Goal: Task Accomplishment & Management: Complete application form

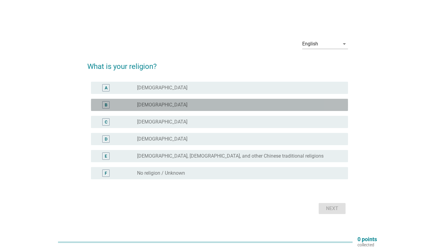
click at [158, 105] on label "[DEMOGRAPHIC_DATA]" at bounding box center [162, 105] width 50 height 6
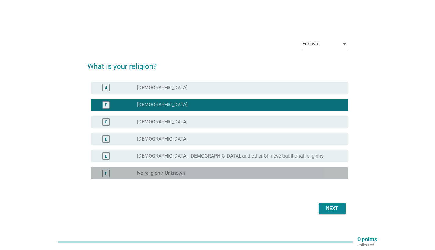
click at [211, 174] on div "radio_button_unchecked No religion / Unknown" at bounding box center [237, 173] width 201 height 6
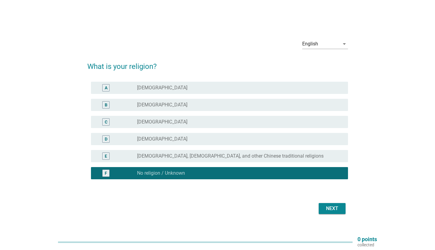
click at [211, 211] on div "Next" at bounding box center [331, 208] width 17 height 7
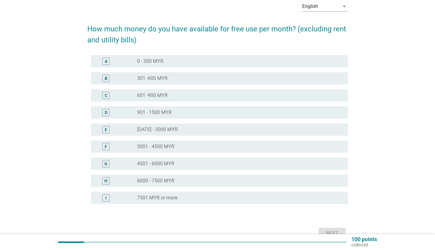
scroll to position [33, 0]
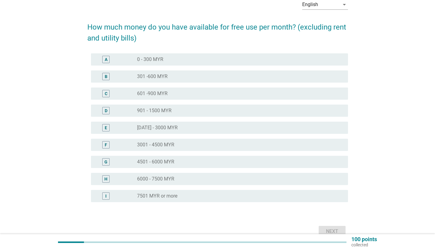
click at [175, 69] on div "B radio_button_unchecked 301 -600 MYR" at bounding box center [217, 76] width 261 height 17
click at [177, 76] on div "radio_button_unchecked 301 -600 MYR" at bounding box center [237, 77] width 201 height 6
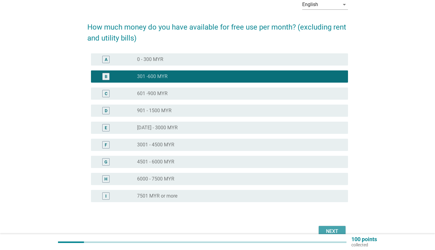
click at [211, 228] on div "Next" at bounding box center [331, 231] width 17 height 7
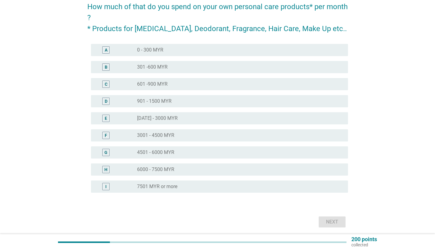
scroll to position [53, 0]
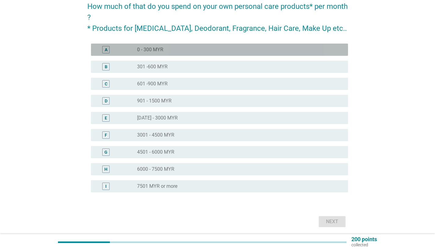
click at [211, 51] on div "radio_button_unchecked 0 - 300 MYR" at bounding box center [237, 50] width 201 height 6
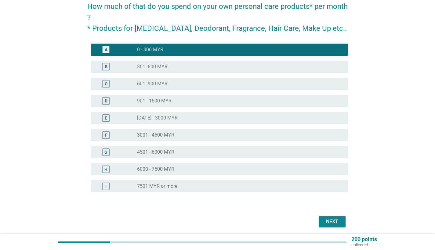
click at [211, 219] on div "Next" at bounding box center [331, 221] width 17 height 7
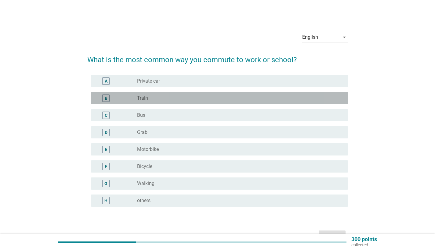
click at [204, 98] on div "radio_button_unchecked Train" at bounding box center [237, 98] width 201 height 6
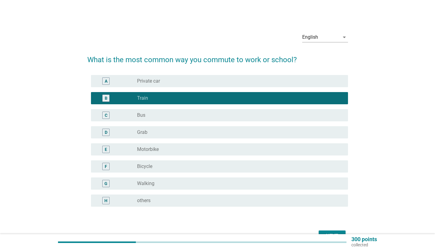
click at [207, 116] on div "radio_button_unchecked Bus" at bounding box center [237, 115] width 201 height 6
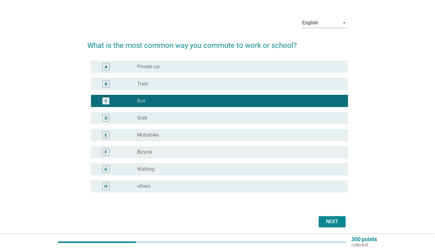
scroll to position [18, 0]
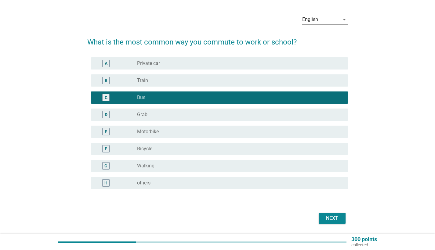
click at [211, 219] on div "Next" at bounding box center [331, 218] width 17 height 7
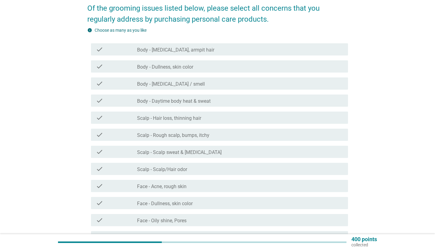
scroll to position [45, 0]
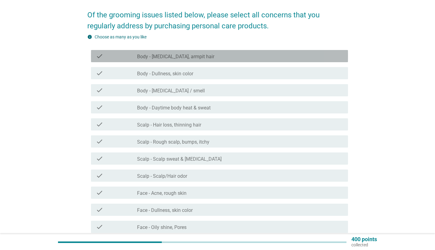
click at [199, 56] on div "check_box_outline_blank Body - [MEDICAL_DATA], armpit hair" at bounding box center [240, 55] width 206 height 7
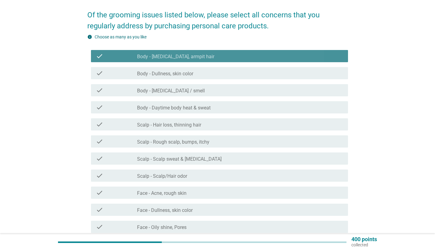
click at [199, 56] on div "check_box_outline_blank Body - [MEDICAL_DATA], armpit hair" at bounding box center [240, 55] width 206 height 7
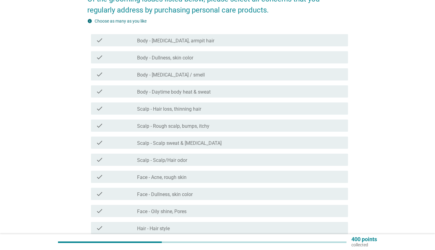
scroll to position [63, 0]
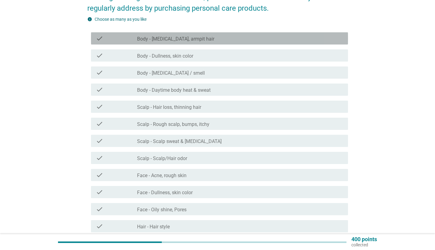
click at [211, 40] on div "check_box_outline_blank Body - [MEDICAL_DATA], armpit hair" at bounding box center [240, 38] width 206 height 7
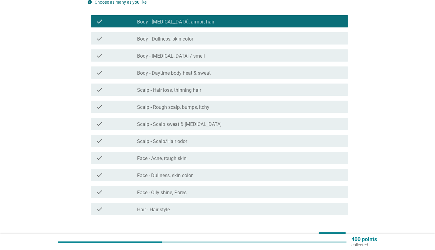
scroll to position [80, 0]
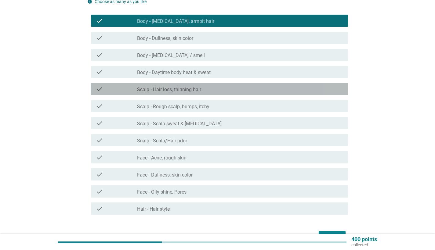
click at [188, 95] on div "check check_box_outline_blank Scalp - Hair loss, thinning hair" at bounding box center [219, 89] width 257 height 12
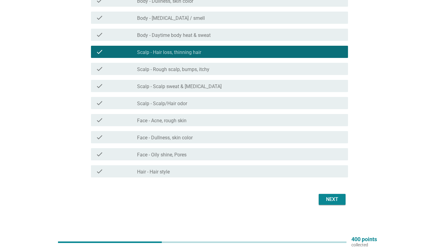
scroll to position [117, 0]
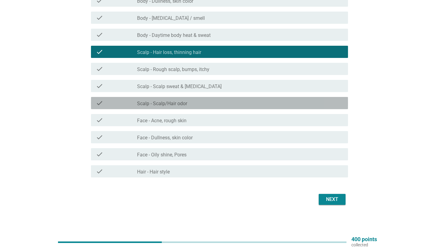
click at [211, 103] on div "check_box_outline_blank Scalp - Scalp/Hair odor" at bounding box center [240, 102] width 206 height 7
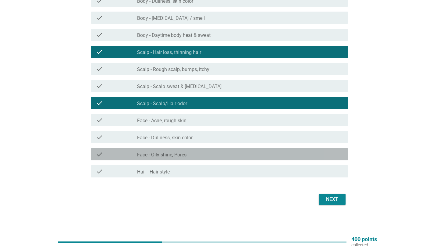
click at [211, 153] on div "check_box_outline_blank Face - Oily shine, Pores" at bounding box center [240, 154] width 206 height 7
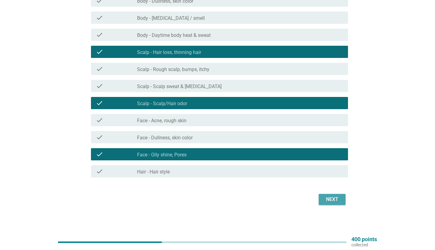
click at [211, 196] on div "Next" at bounding box center [331, 199] width 17 height 7
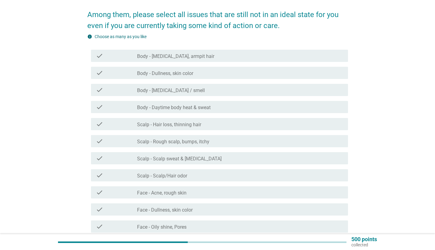
scroll to position [49, 0]
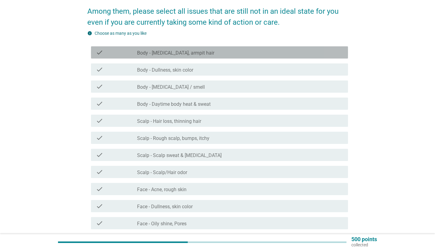
click at [211, 51] on div "check_box_outline_blank Body - [MEDICAL_DATA], armpit hair" at bounding box center [240, 52] width 206 height 7
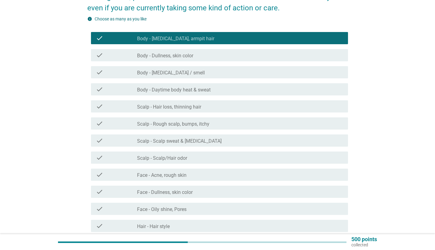
scroll to position [65, 0]
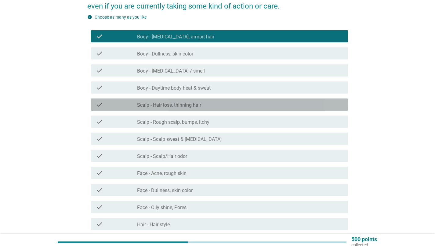
click at [211, 105] on div "check_box_outline_blank Scalp - Hair loss, thinning hair" at bounding box center [240, 104] width 206 height 7
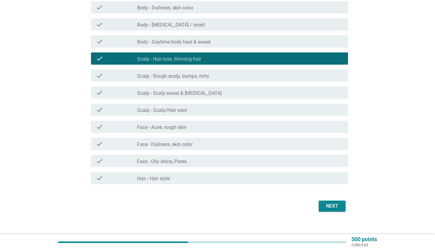
scroll to position [116, 0]
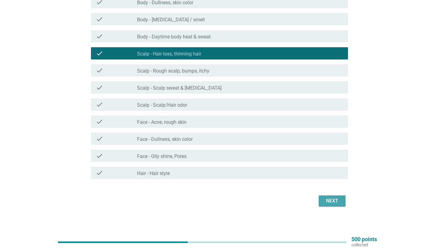
click at [211, 200] on div "Next" at bounding box center [331, 200] width 17 height 7
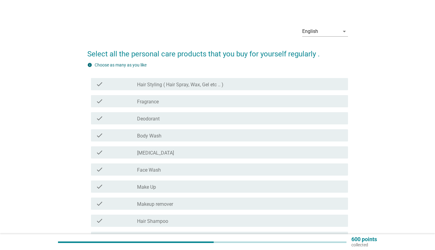
scroll to position [9, 0]
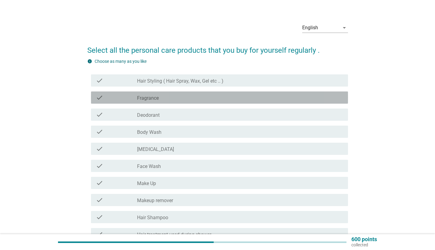
click at [170, 98] on div "check_box_outline_blank Fragrance" at bounding box center [240, 97] width 206 height 7
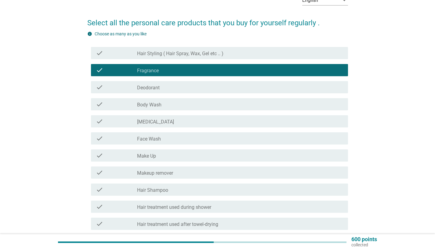
scroll to position [40, 0]
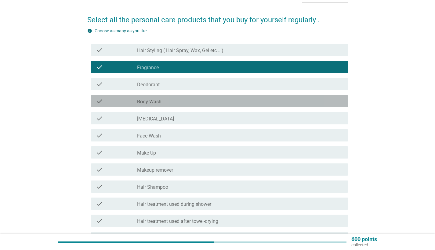
click at [173, 100] on div "check_box_outline_blank Body Wash" at bounding box center [240, 101] width 206 height 7
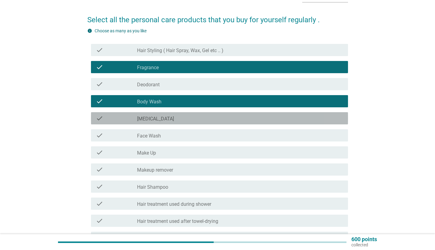
click at [175, 120] on div "check_box_outline_blank [MEDICAL_DATA]" at bounding box center [240, 118] width 206 height 7
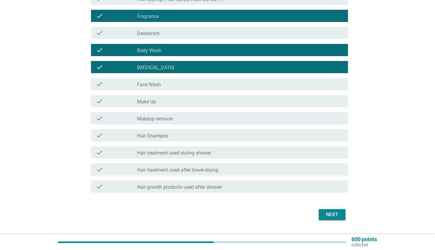
scroll to position [93, 0]
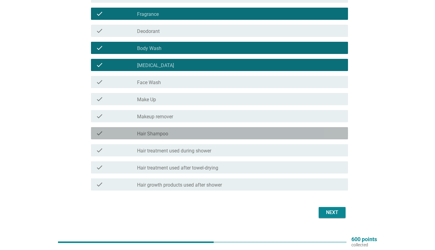
click at [199, 131] on div "check_box_outline_blank Hair Shampoo" at bounding box center [240, 133] width 206 height 7
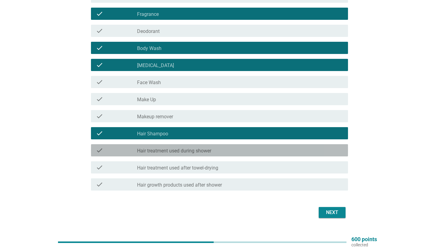
click at [211, 145] on div "check check_box_outline_blank Hair treatment used during shower" at bounding box center [219, 150] width 257 height 12
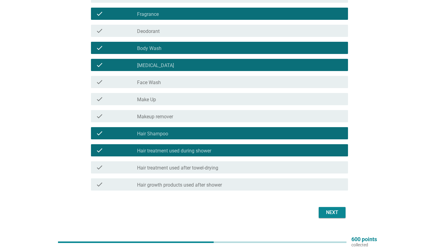
click at [211, 171] on div "check check_box_outline_blank Hair treatment used after towel-drying" at bounding box center [219, 167] width 257 height 12
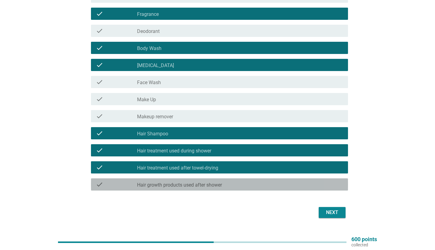
click at [211, 188] on div "check check_box_outline_blank Hair growth products used after shower" at bounding box center [219, 184] width 257 height 12
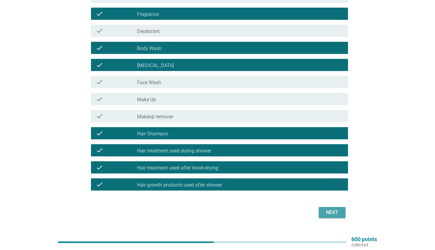
click at [211, 215] on div "Next" at bounding box center [331, 212] width 17 height 7
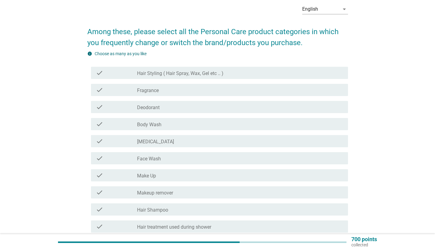
scroll to position [39, 0]
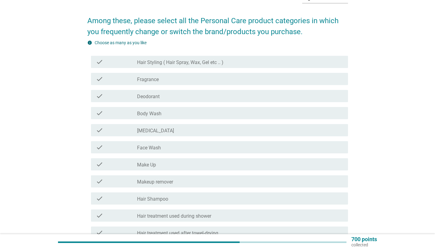
click at [163, 117] on div "check_box_outline_blank Body Wash" at bounding box center [240, 113] width 206 height 7
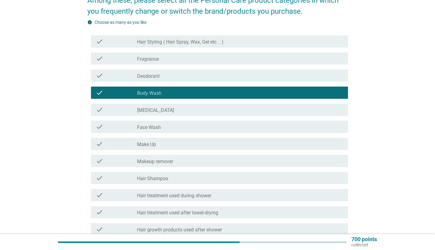
scroll to position [65, 0]
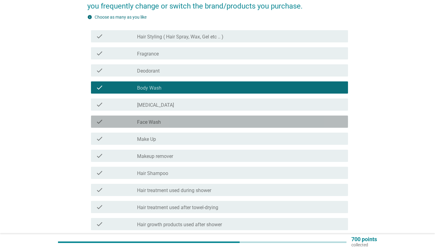
click at [170, 121] on div "check_box_outline_blank Face Wash" at bounding box center [240, 121] width 206 height 7
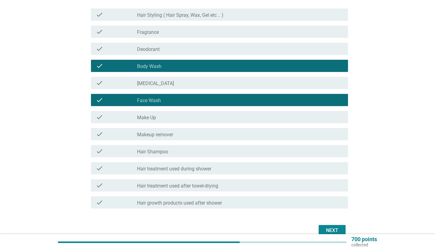
scroll to position [92, 0]
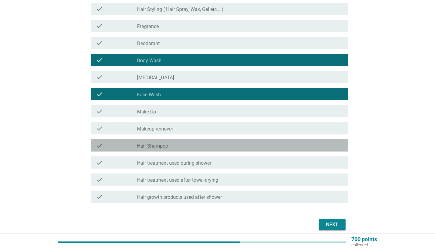
click at [178, 149] on div "check check_box_outline_blank Hair Shampoo" at bounding box center [219, 145] width 257 height 12
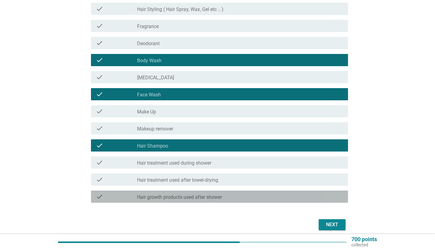
click at [211, 200] on div "check_box_outline_blank Hair growth products used after shower" at bounding box center [240, 196] width 206 height 7
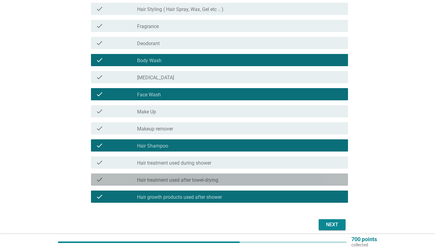
click at [211, 177] on div "check_box_outline_blank Hair treatment used after towel-drying" at bounding box center [240, 179] width 206 height 7
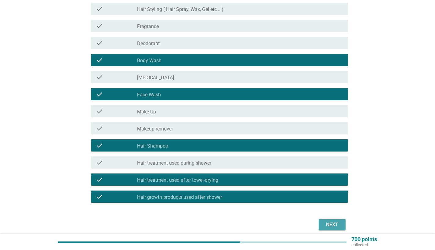
click at [211, 226] on div "Next" at bounding box center [331, 224] width 17 height 7
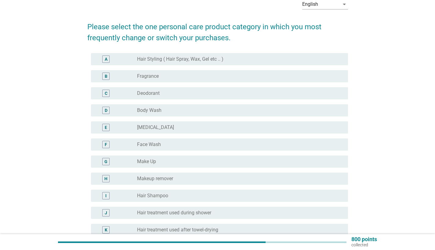
scroll to position [34, 0]
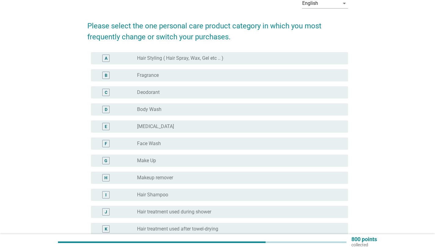
click at [211, 108] on div "radio_button_unchecked Body Wash" at bounding box center [237, 109] width 201 height 6
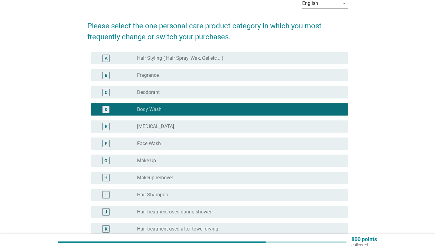
scroll to position [43, 0]
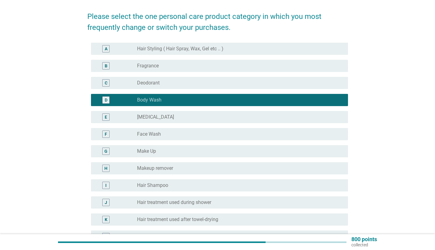
click at [211, 185] on div "radio_button_unchecked Hair Shampoo" at bounding box center [237, 185] width 201 height 6
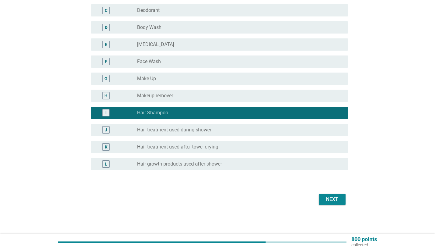
scroll to position [116, 0]
click at [211, 27] on div "radio_button_unchecked Body Wash" at bounding box center [237, 27] width 201 height 6
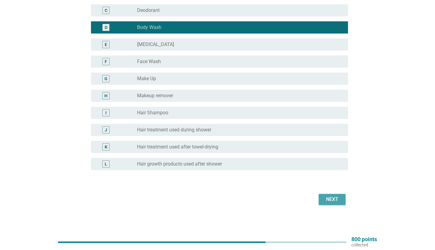
click at [211, 200] on div "Next" at bounding box center [331, 199] width 17 height 7
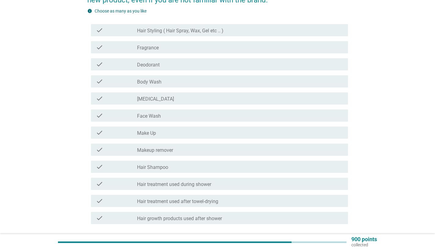
scroll to position [71, 0]
click at [211, 82] on div "check_box_outline_blank Body Wash" at bounding box center [240, 80] width 206 height 7
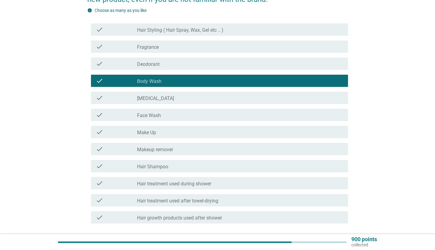
click at [211, 112] on div "check_box_outline_blank Face Wash" at bounding box center [240, 114] width 206 height 7
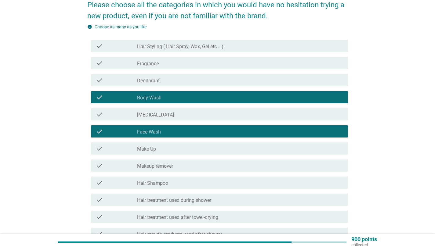
scroll to position [55, 0]
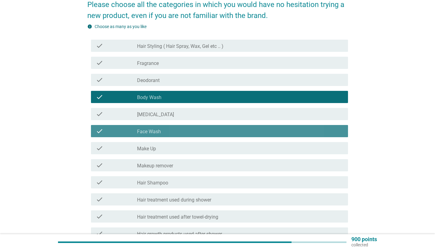
click at [206, 131] on div "check_box_outline_blank Face Wash" at bounding box center [240, 131] width 206 height 7
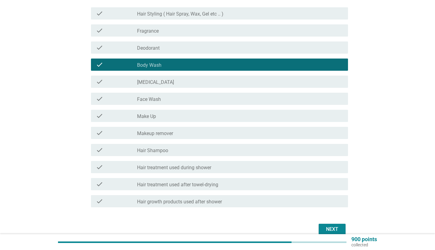
scroll to position [96, 0]
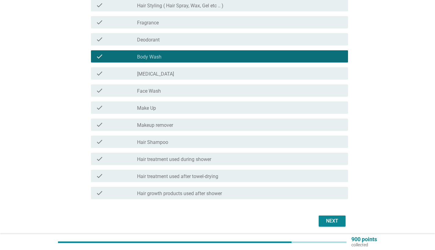
click at [211, 228] on div "Next" at bounding box center [217, 221] width 261 height 15
click at [211, 219] on div "Next" at bounding box center [331, 221] width 17 height 7
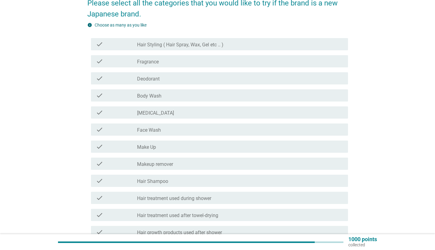
scroll to position [58, 0]
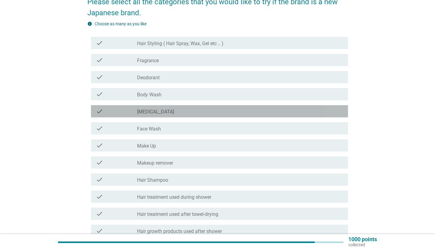
click at [211, 115] on div "check check_box_outline_blank [MEDICAL_DATA]" at bounding box center [219, 111] width 257 height 12
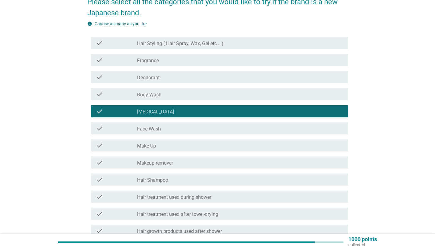
click at [211, 126] on div "check_box_outline_blank Face Wash" at bounding box center [240, 128] width 206 height 7
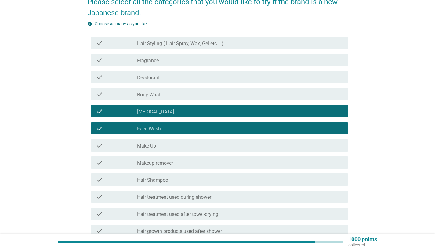
click at [211, 133] on div "check check_box_outline_blank Face Wash" at bounding box center [219, 128] width 257 height 12
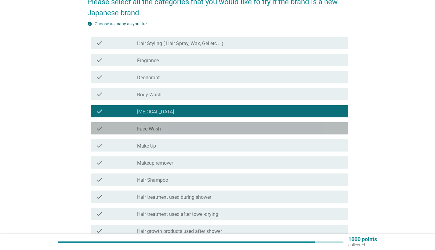
click at [211, 127] on div "check_box_outline_blank Face Wash" at bounding box center [240, 128] width 206 height 7
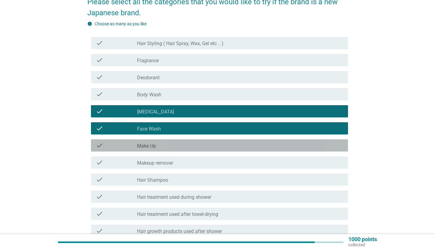
click at [211, 145] on div "check_box_outline_blank Make Up" at bounding box center [240, 145] width 206 height 7
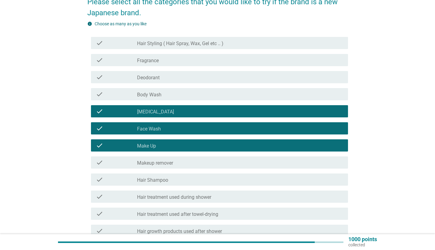
click at [211, 164] on div "check_box_outline_blank Makeup remover" at bounding box center [240, 162] width 206 height 7
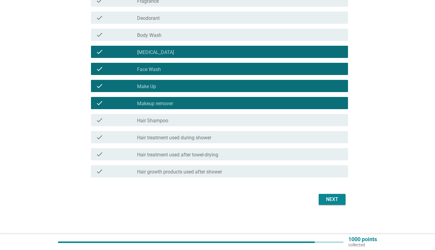
scroll to position [117, 0]
click at [211, 197] on div "Next" at bounding box center [331, 199] width 17 height 7
